Goal: Find specific page/section: Find specific page/section

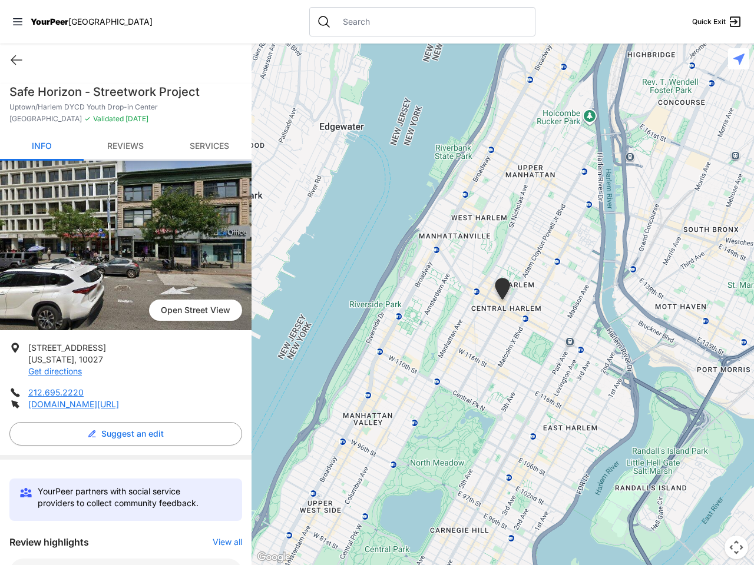
click at [18, 22] on icon at bounding box center [17, 21] width 9 height 7
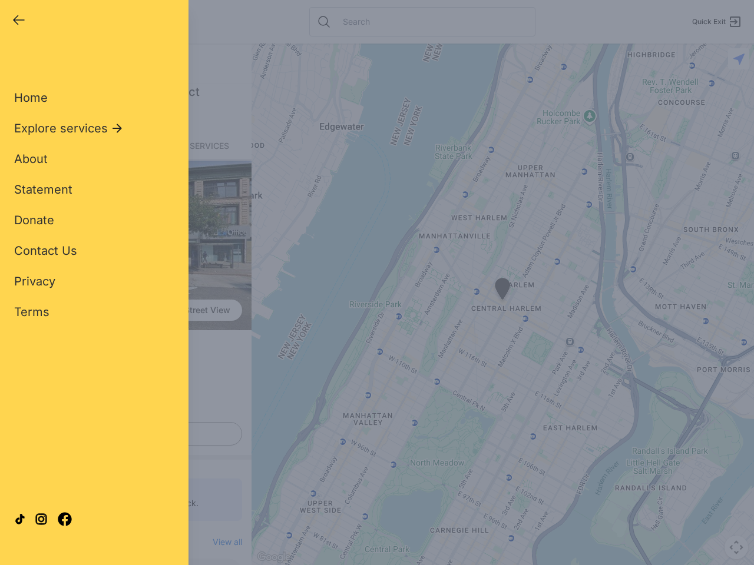
click at [16, 60] on div "Home Explore services About Statement Donate Contact Us Privacy Terms" at bounding box center [94, 186] width 160 height 268
click at [122, 434] on div "Single Adult Families Soup Kitchen Food Pantry Toiletries Restrooms Showers Lau…" at bounding box center [94, 270] width 160 height 436
click at [221, 542] on div "Close panel YourPeer [GEOGRAPHIC_DATA] Quick Exit Single Adult Families Soup Ki…" at bounding box center [377, 282] width 754 height 565
click at [502, 304] on div "Close panel YourPeer [GEOGRAPHIC_DATA] Quick Exit Single Adult Families Soup Ki…" at bounding box center [377, 282] width 754 height 565
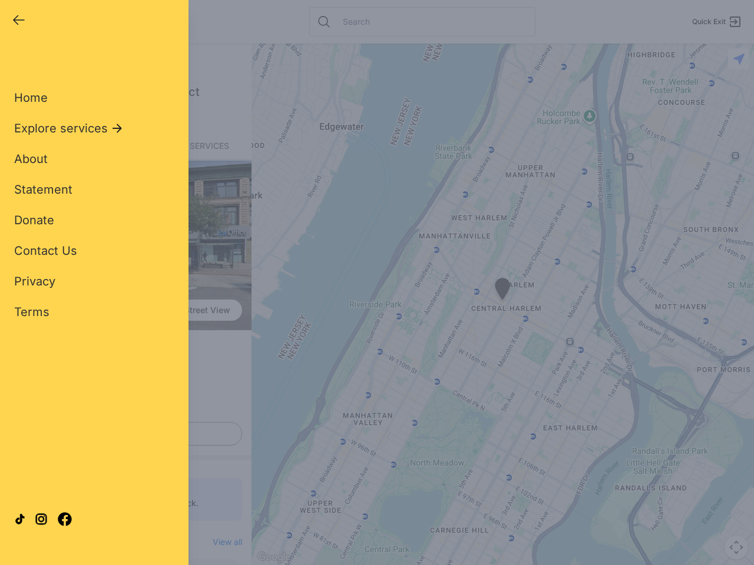
click at [502, 304] on div "Close panel YourPeer [GEOGRAPHIC_DATA] Quick Exit Single Adult Families Soup Ki…" at bounding box center [377, 282] width 754 height 565
click at [502, 291] on div "Close panel YourPeer [GEOGRAPHIC_DATA] Quick Exit Single Adult Families Soup Ki…" at bounding box center [377, 282] width 754 height 565
click at [736, 547] on div "Close panel YourPeer [GEOGRAPHIC_DATA] Quick Exit Single Adult Families Soup Ki…" at bounding box center [377, 282] width 754 height 565
click at [738, 59] on div "Close panel YourPeer [GEOGRAPHIC_DATA] Quick Exit Single Adult Families Soup Ki…" at bounding box center [377, 282] width 754 height 565
